Goal: Find specific page/section: Find specific page/section

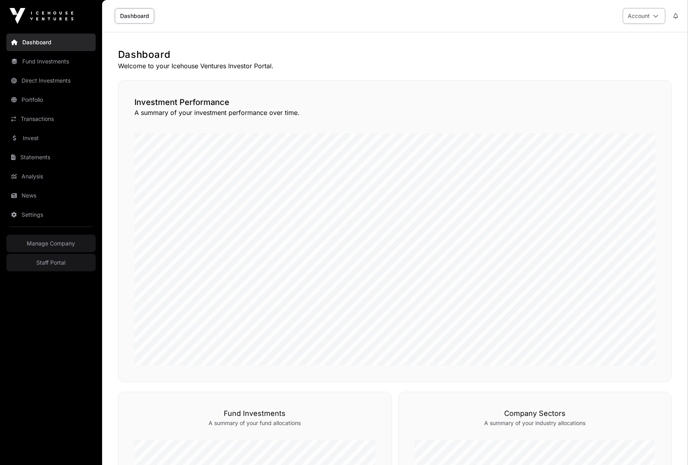
click at [638, 18] on button "Account" at bounding box center [644, 16] width 43 height 16
click at [490, 57] on h1 "Dashboard" at bounding box center [395, 54] width 554 height 13
click at [39, 19] on img at bounding box center [42, 16] width 64 height 16
click at [381, 59] on h1 "Dashboard" at bounding box center [395, 54] width 554 height 13
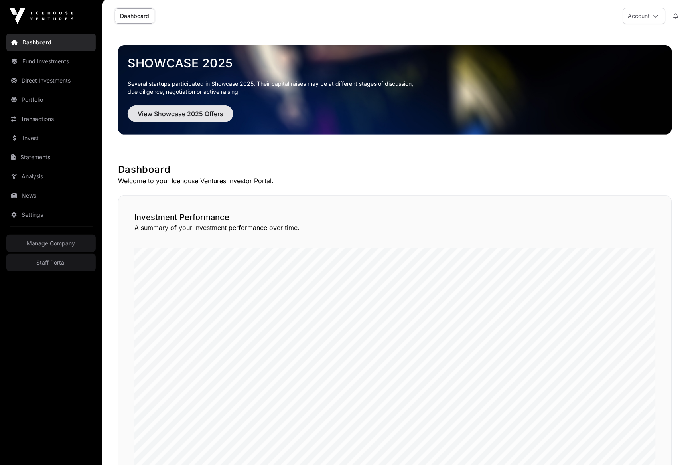
click at [229, 110] on button "View Showcase 2025 Offers" at bounding box center [181, 113] width 106 height 17
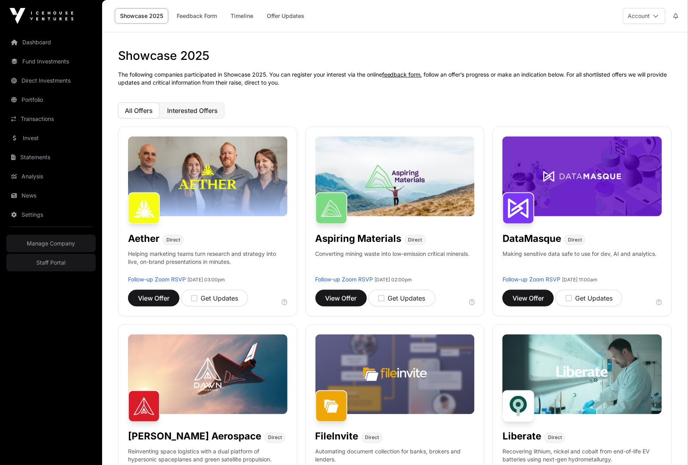
click at [189, 111] on span "Interested Offers" at bounding box center [192, 110] width 51 height 8
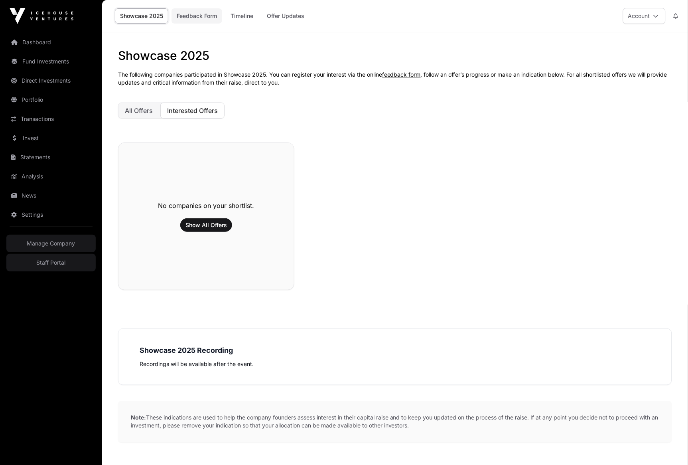
click at [191, 15] on link "Feedback Form" at bounding box center [196, 15] width 51 height 15
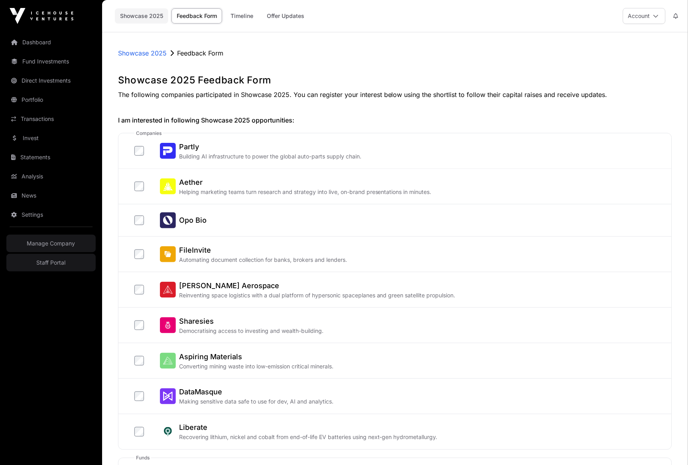
click at [140, 18] on link "Showcase 2025" at bounding box center [141, 15] width 53 height 15
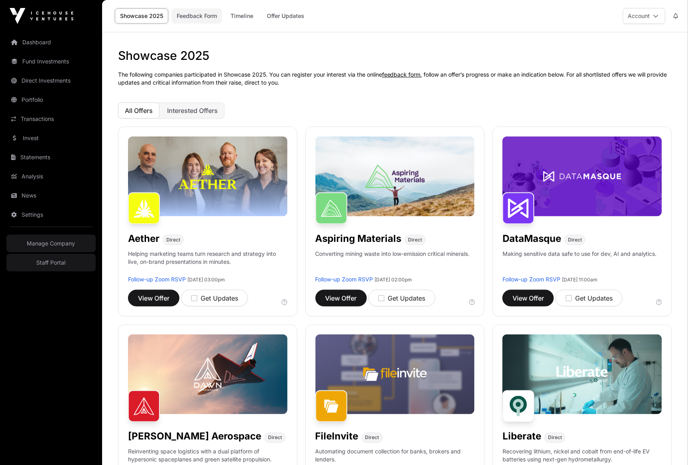
click at [189, 22] on link "Feedback Form" at bounding box center [196, 15] width 51 height 15
click at [307, 16] on link "Offer Updates" at bounding box center [286, 15] width 48 height 15
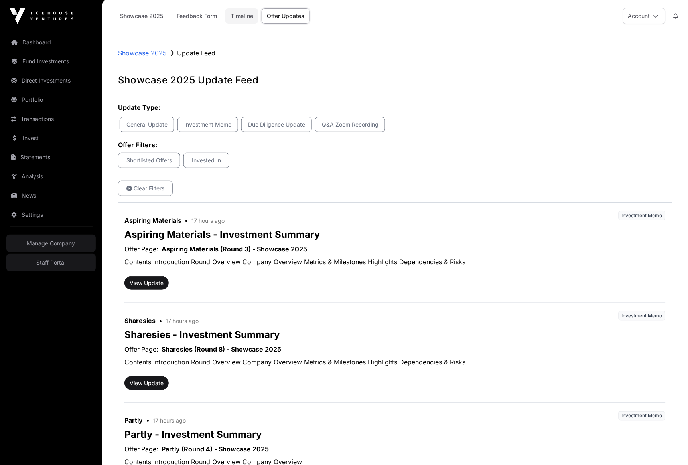
click at [245, 13] on link "Timeline" at bounding box center [241, 15] width 33 height 15
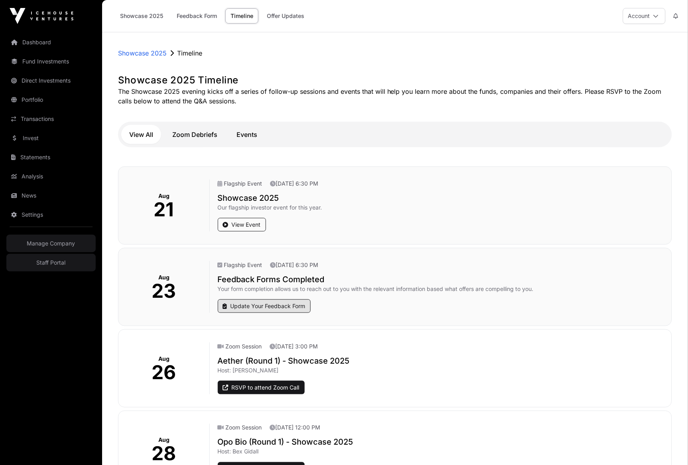
click at [260, 306] on link "Update Your Feedback Form" at bounding box center [264, 306] width 93 height 14
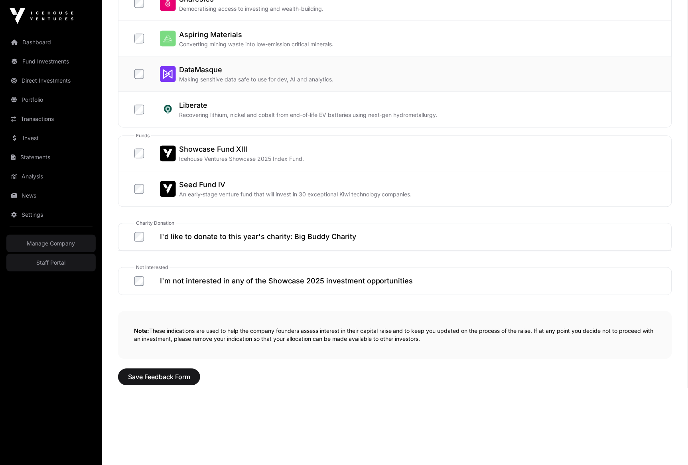
scroll to position [321, 0]
click at [137, 157] on label "Showcase Fund XIII Icehouse Ventures Showcase 2025 Index Fund." at bounding box center [218, 154] width 169 height 19
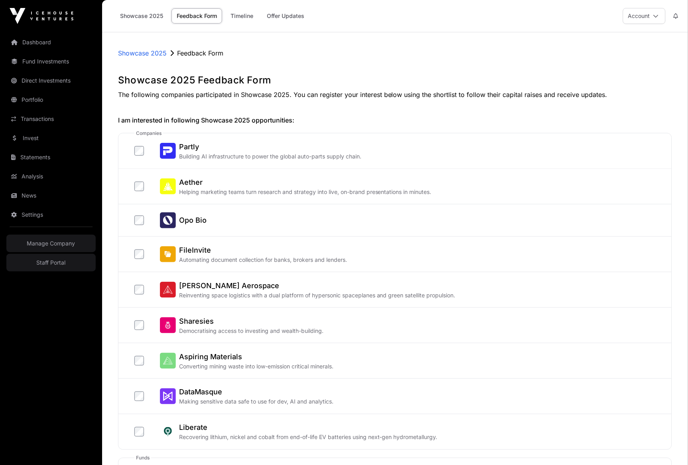
scroll to position [0, 0]
click at [147, 55] on p "Showcase 2025" at bounding box center [142, 53] width 49 height 10
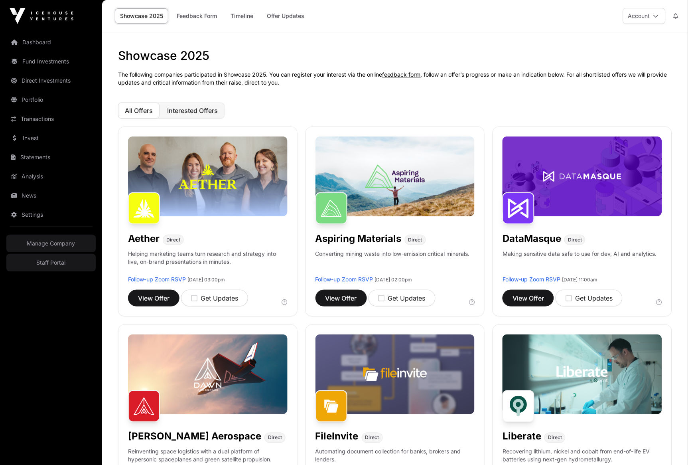
click at [187, 111] on span "Interested Offers" at bounding box center [192, 110] width 51 height 8
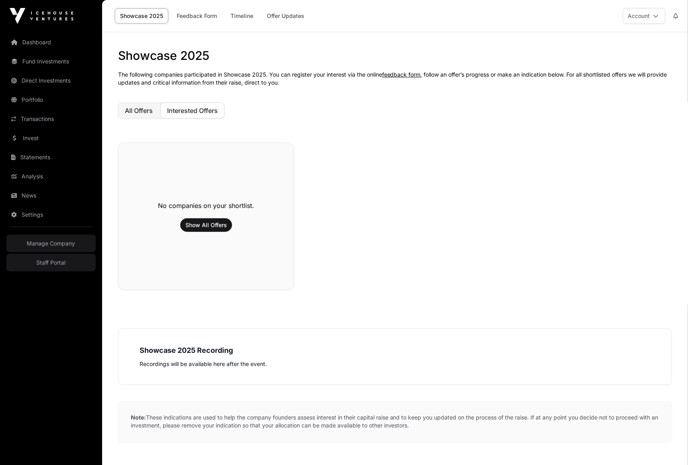
click at [148, 110] on span "All Offers" at bounding box center [139, 110] width 28 height 8
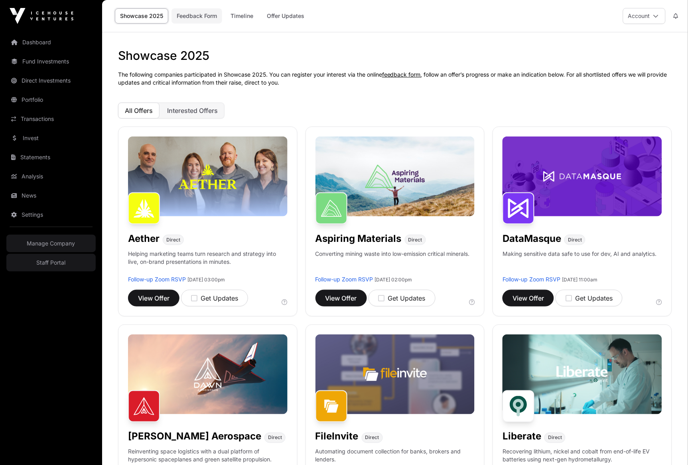
click at [209, 14] on link "Feedback Form" at bounding box center [196, 15] width 51 height 15
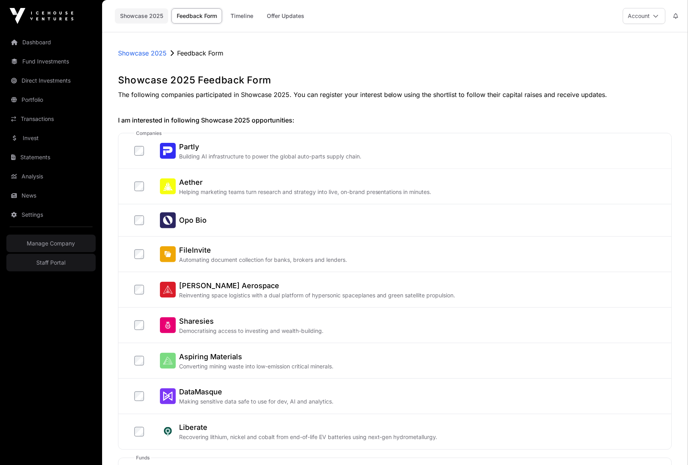
click at [152, 10] on link "Showcase 2025" at bounding box center [141, 15] width 53 height 15
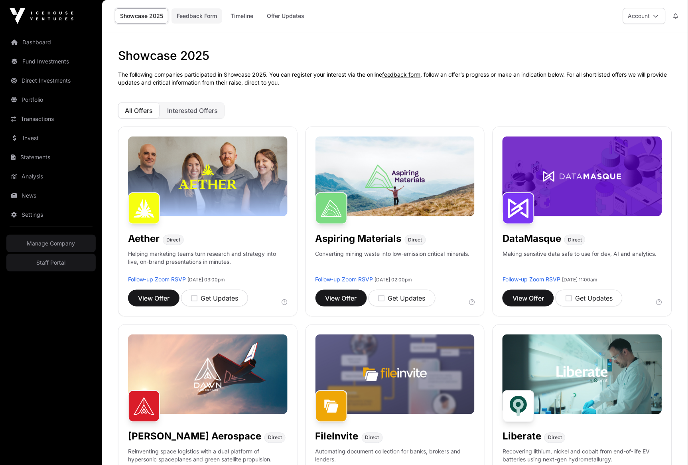
click at [190, 13] on link "Feedback Form" at bounding box center [196, 15] width 51 height 15
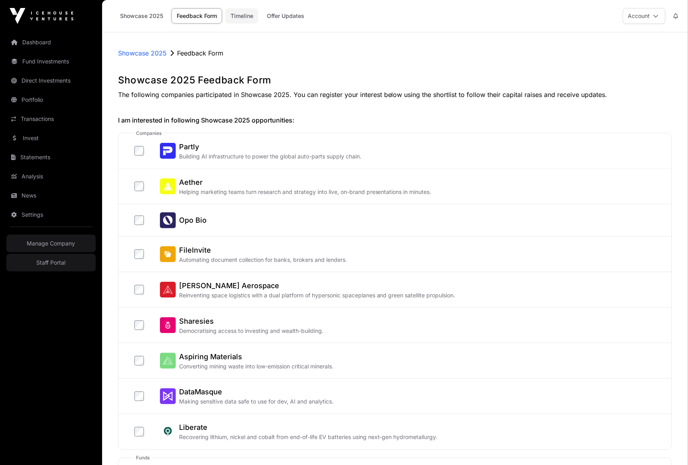
click at [248, 14] on link "Timeline" at bounding box center [241, 15] width 33 height 15
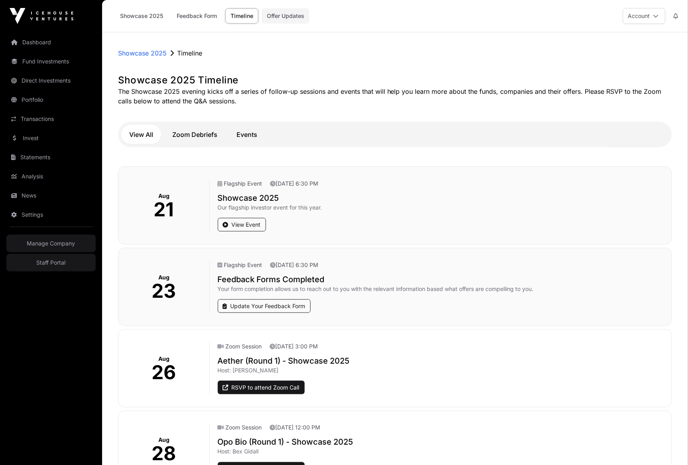
click at [284, 17] on link "Offer Updates" at bounding box center [286, 15] width 48 height 15
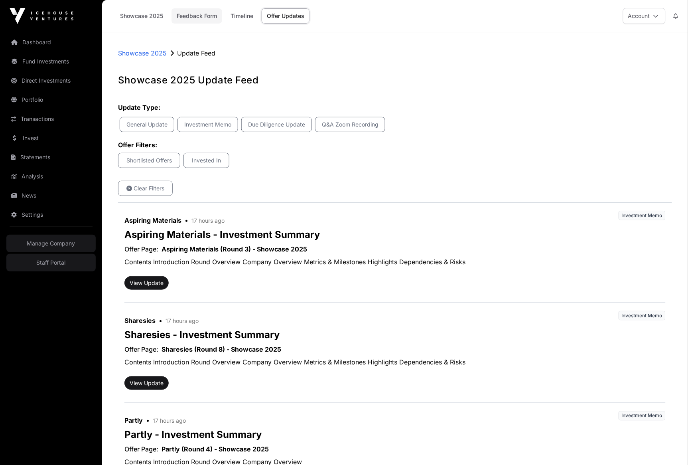
click at [191, 14] on link "Feedback Form" at bounding box center [196, 15] width 51 height 15
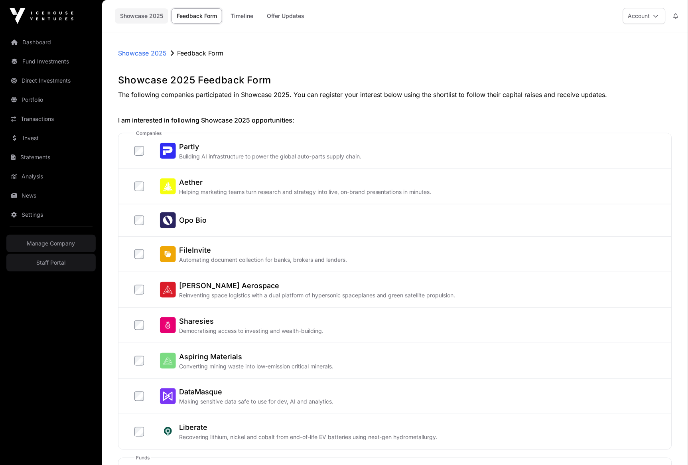
click at [153, 15] on link "Showcase 2025" at bounding box center [141, 15] width 53 height 15
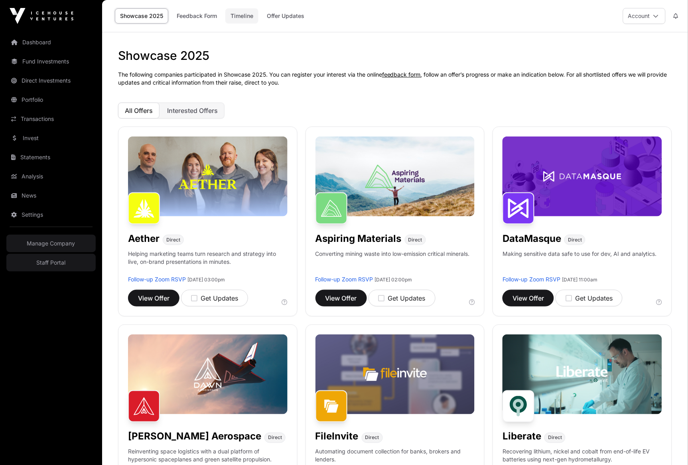
click at [251, 15] on link "Timeline" at bounding box center [241, 15] width 33 height 15
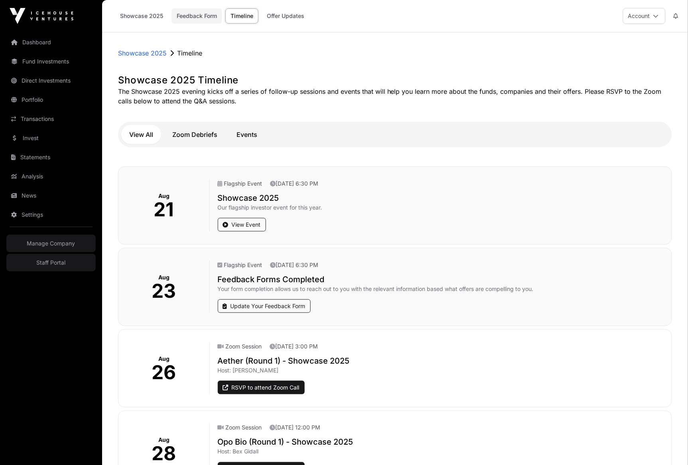
click at [204, 10] on link "Feedback Form" at bounding box center [196, 15] width 51 height 15
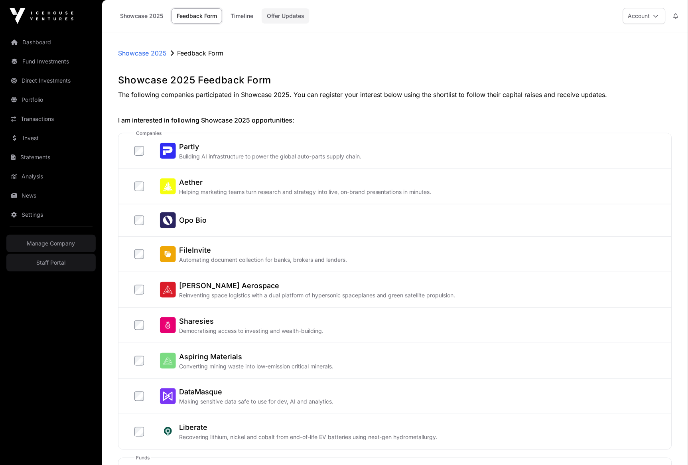
click at [292, 12] on link "Offer Updates" at bounding box center [286, 15] width 48 height 15
